Goal: Navigation & Orientation: Find specific page/section

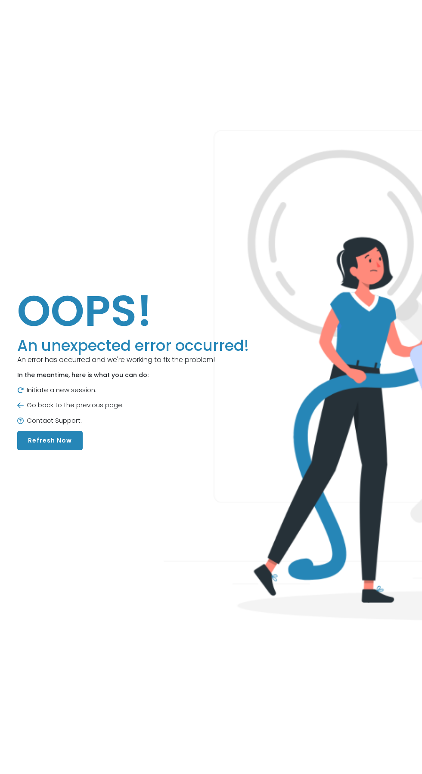
click at [52, 450] on button "Refresh Now" at bounding box center [49, 440] width 65 height 19
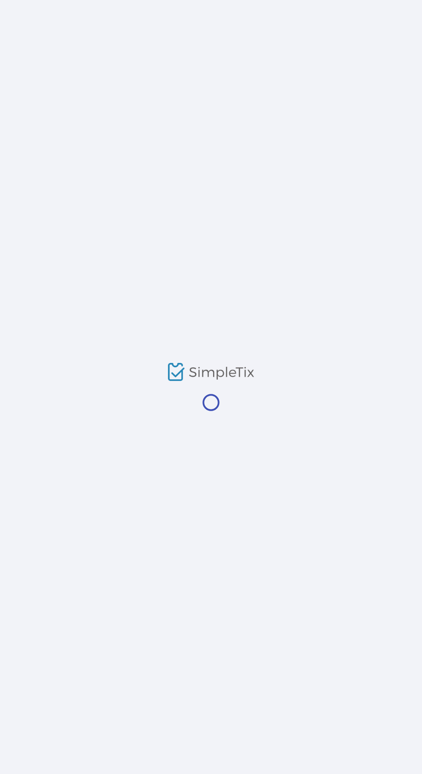
click at [65, 465] on div at bounding box center [211, 387] width 422 height 774
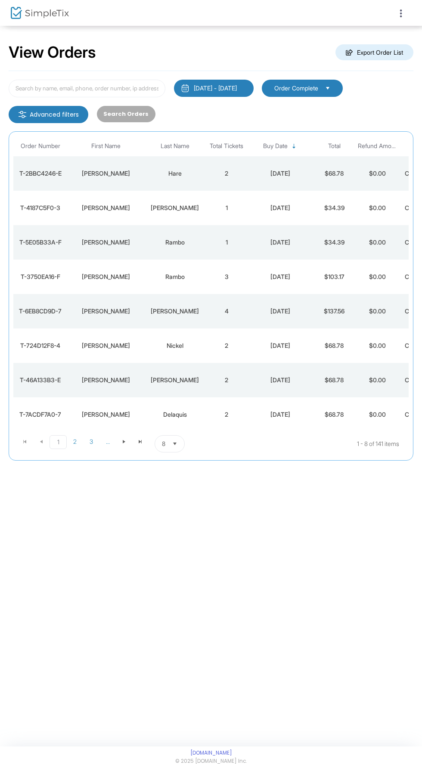
click at [23, 16] on img at bounding box center [40, 13] width 58 height 12
